Goal: Check status: Check status

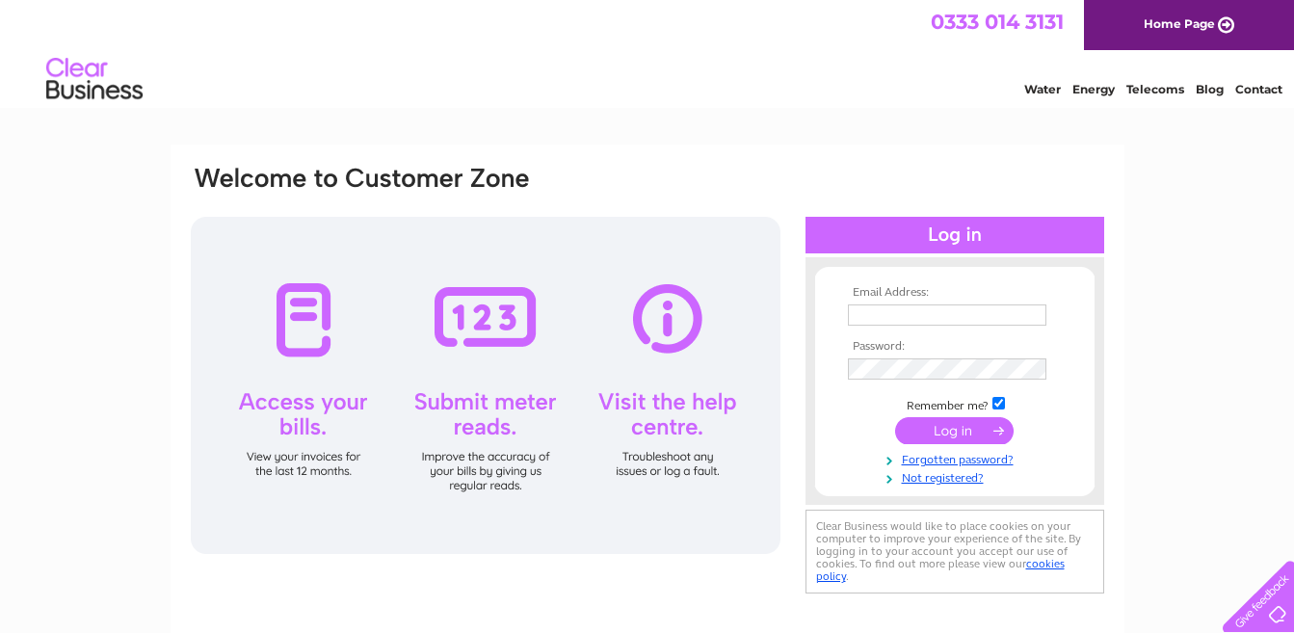
type input "jdmototech@yahoo.co.uk"
click at [934, 433] on input "submit" at bounding box center [954, 430] width 118 height 27
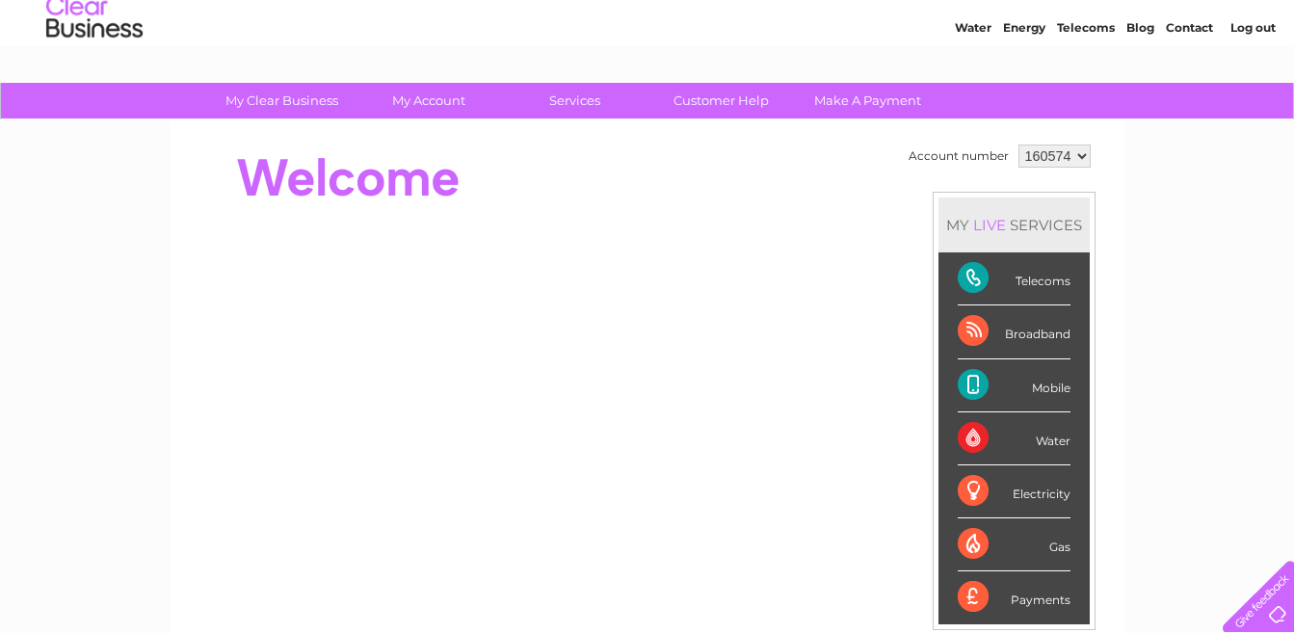
scroll to position [96, 0]
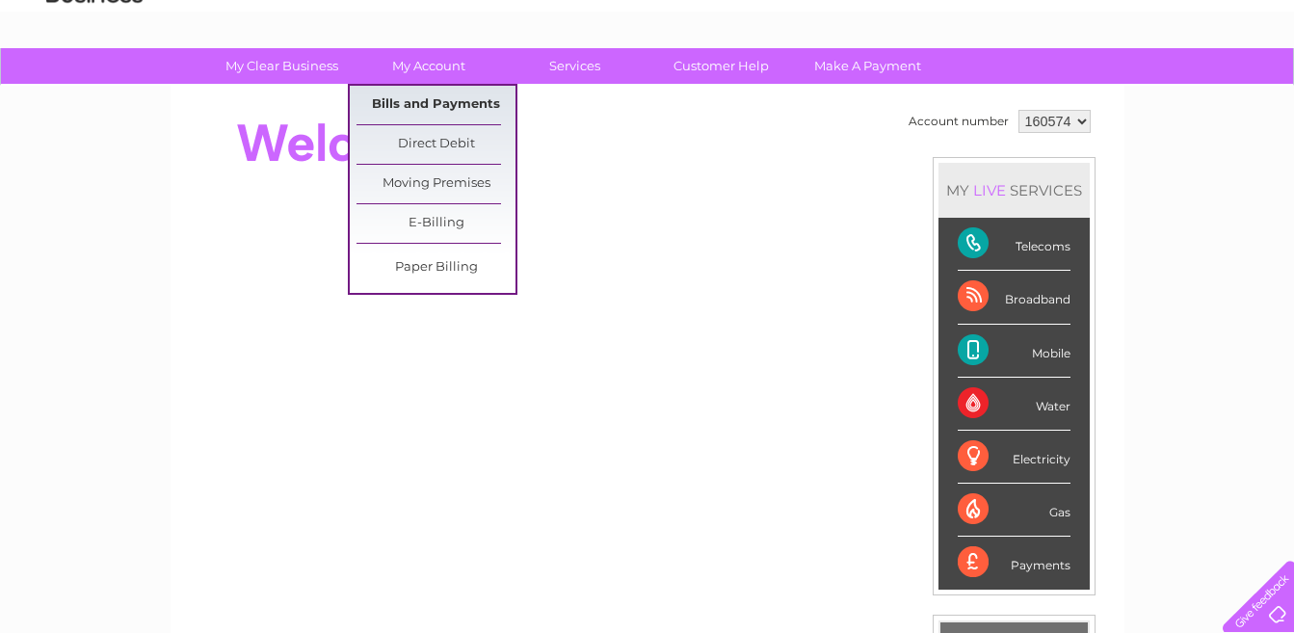
click at [470, 116] on link "Bills and Payments" at bounding box center [435, 105] width 159 height 39
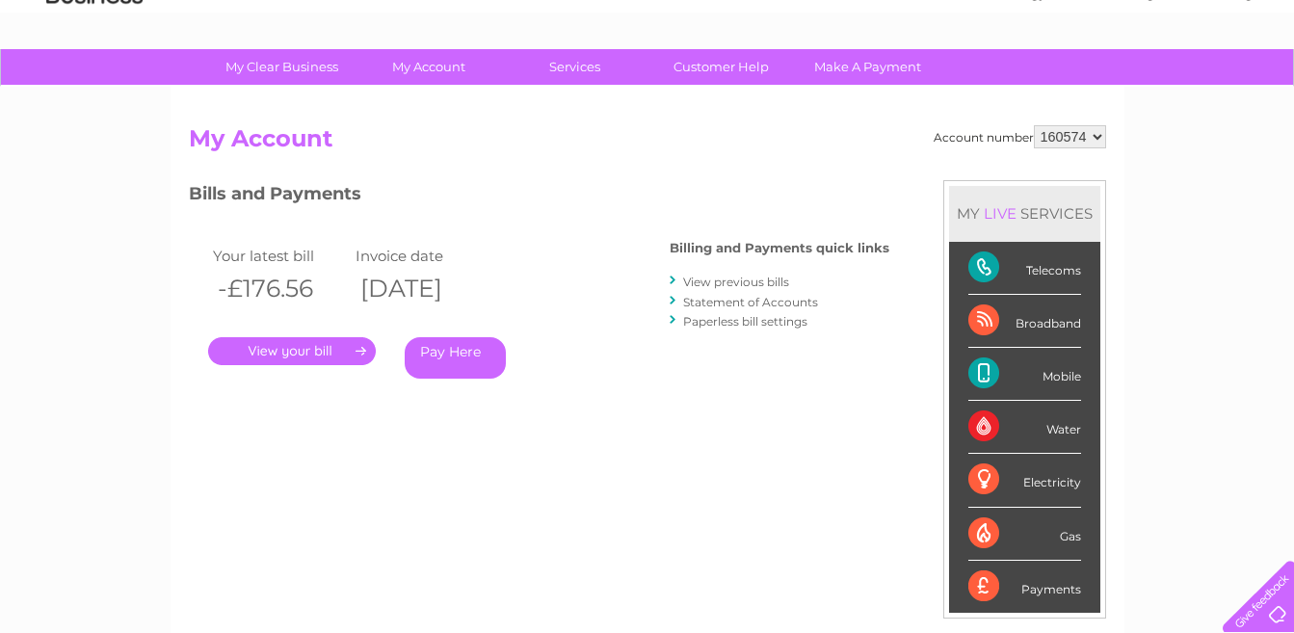
scroll to position [96, 0]
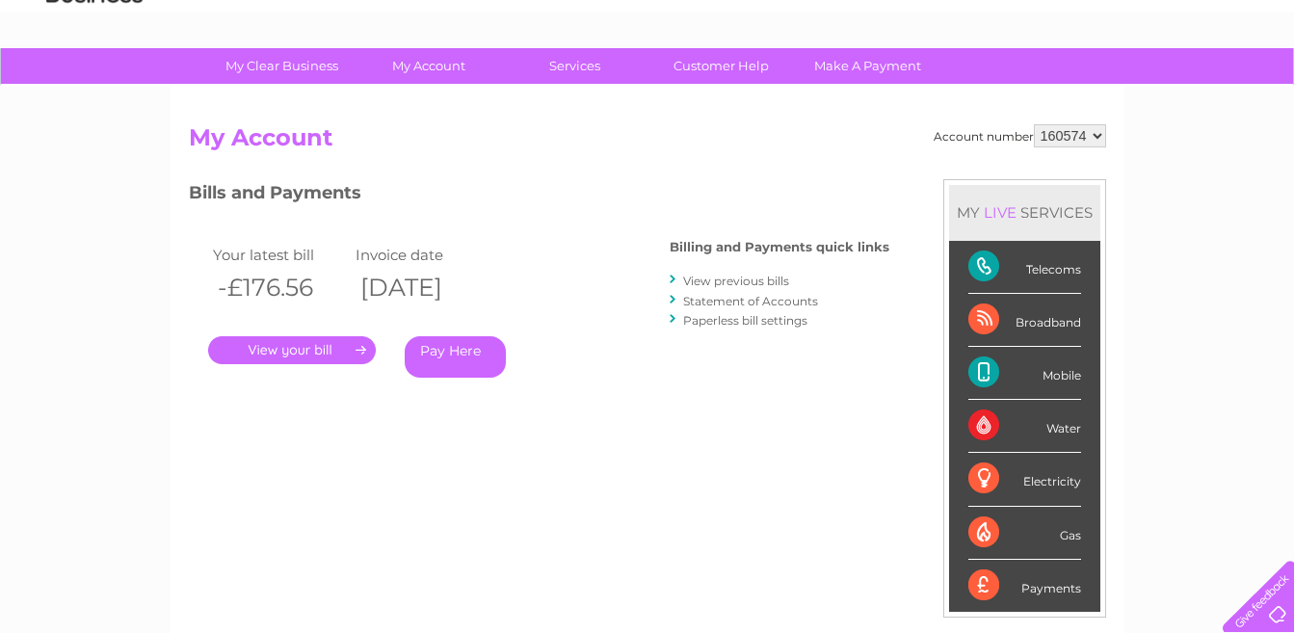
click at [339, 347] on link "." at bounding box center [292, 350] width 168 height 28
